Goal: Find specific page/section: Find specific page/section

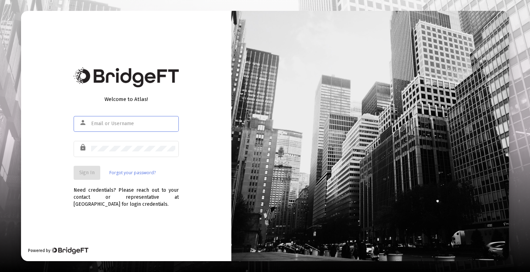
type input "[PERSON_NAME][EMAIL_ADDRESS][DOMAIN_NAME]"
click at [82, 174] on span "Sign In" at bounding box center [86, 173] width 15 height 6
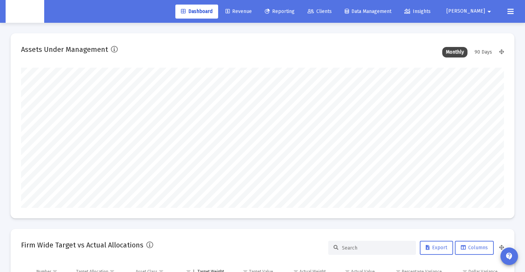
scroll to position [140, 260]
type input "[DATE]"
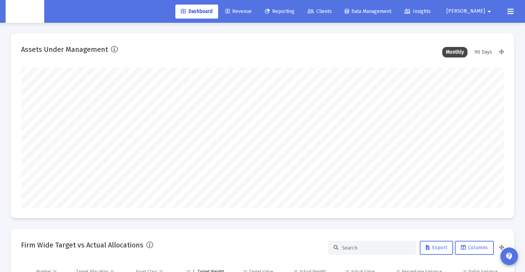
click at [332, 14] on span "Clients" at bounding box center [320, 11] width 24 height 6
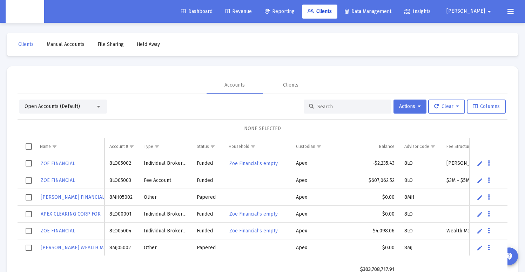
click at [320, 106] on input at bounding box center [351, 107] width 69 height 6
paste input "8MS05057"
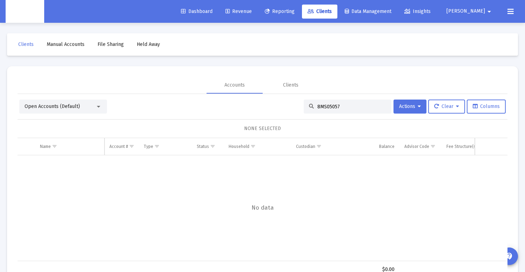
type input "8MS05057"
click at [87, 107] on div "Open Accounts (Default)" at bounding box center [60, 106] width 71 height 7
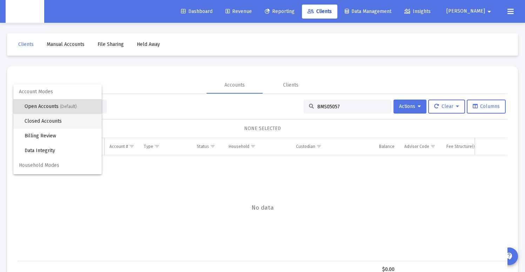
click at [74, 124] on span "Closed Accounts" at bounding box center [61, 121] width 72 height 15
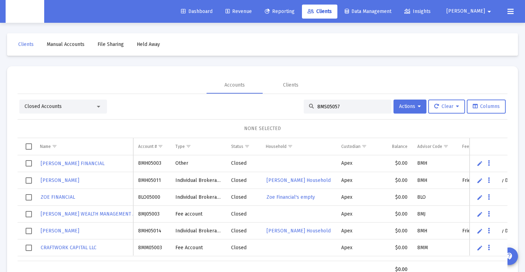
click at [344, 105] on input "8MS05057" at bounding box center [351, 107] width 69 height 6
paste input "8MS05057"
type input "8MS05057"
